Goal: Download file/media

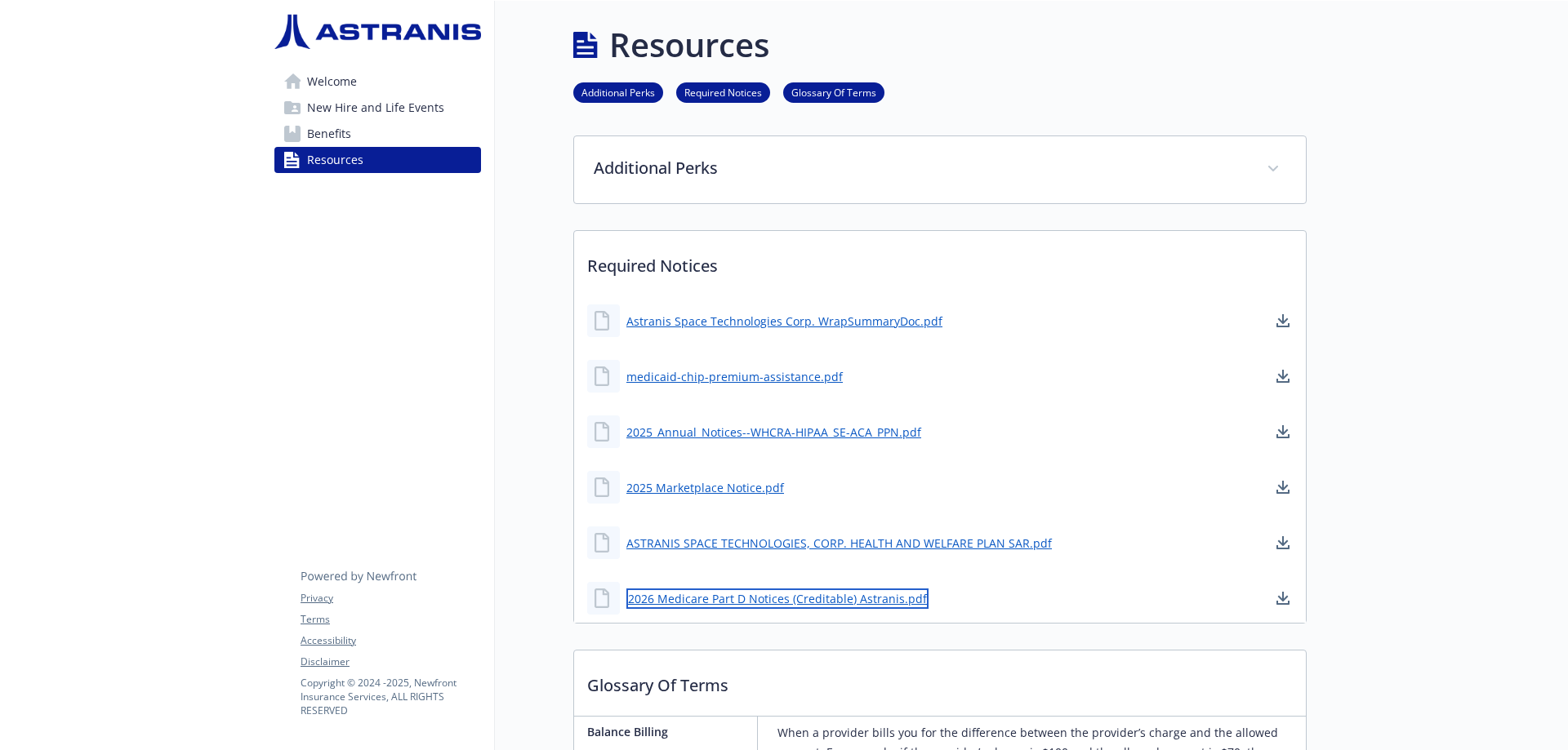
click at [884, 599] on link "2026 Medicare Part D Notices (Creditable) Astranis.pdf" at bounding box center [778, 599] width 302 height 21
click at [1283, 596] on icon "download document" at bounding box center [1283, 597] width 10 height 9
